Goal: Navigation & Orientation: Understand site structure

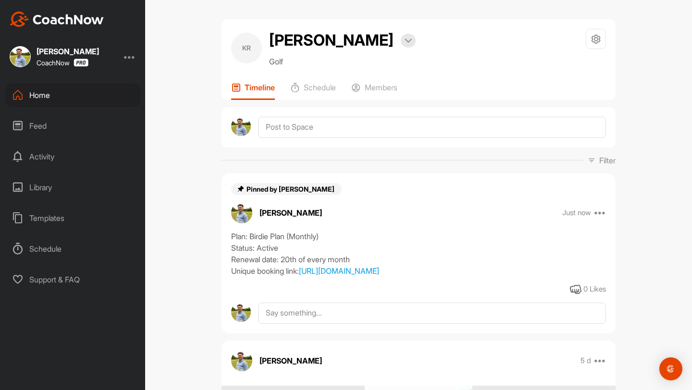
click at [31, 94] on div "Home" at bounding box center [73, 95] width 136 height 24
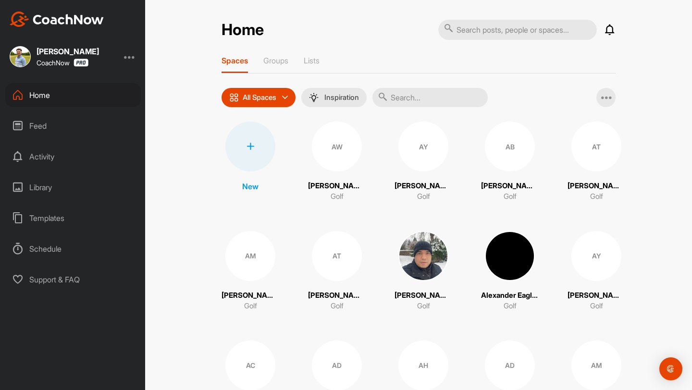
click at [37, 128] on div "Feed" at bounding box center [73, 126] width 136 height 24
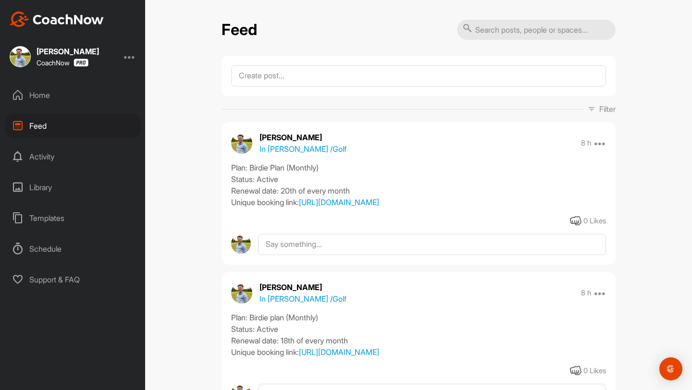
click at [69, 161] on div "Activity" at bounding box center [73, 157] width 136 height 24
